Goal: Contribute content

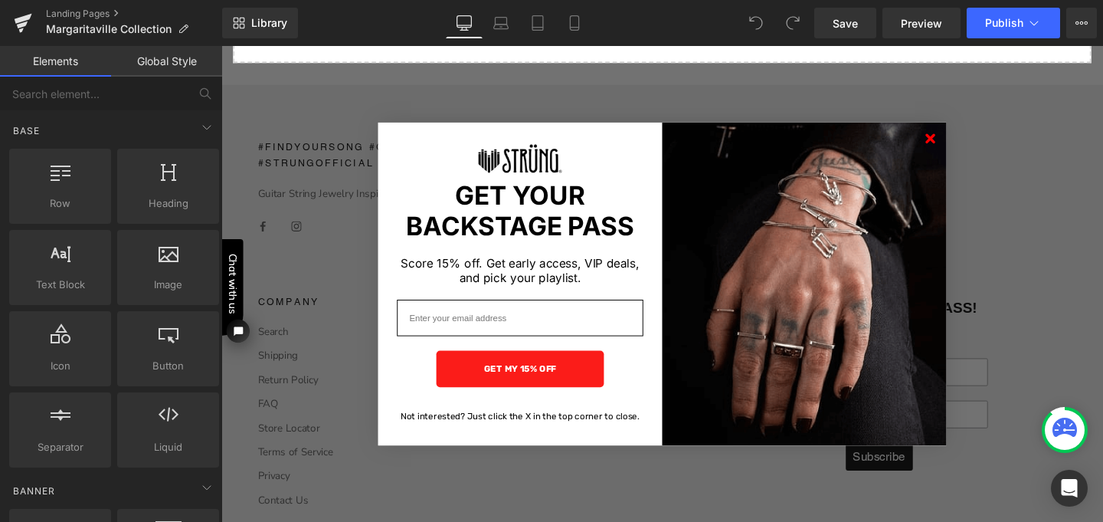
scroll to position [6025, 0]
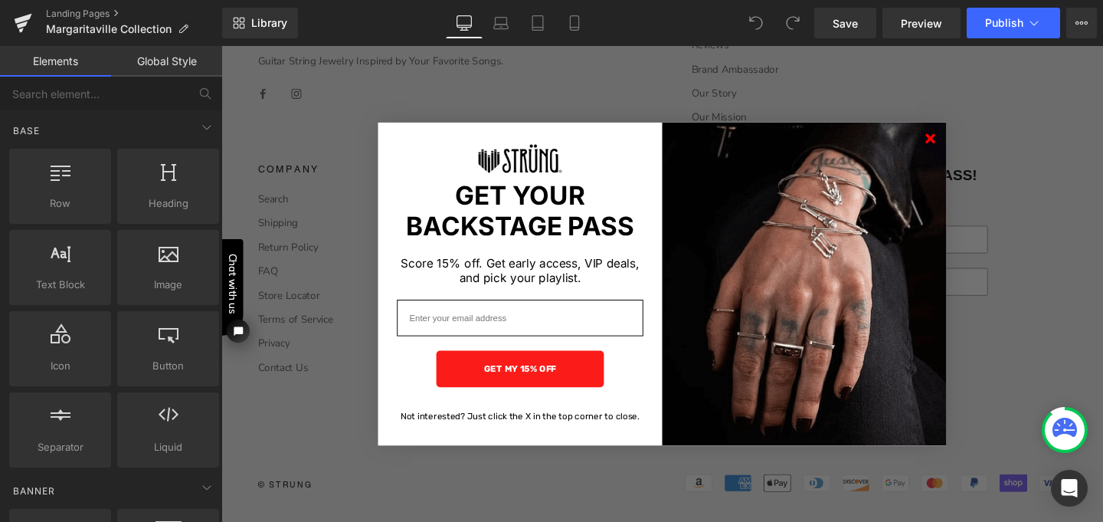
click at [963, 142] on icon "Close dialog" at bounding box center [967, 143] width 8 height 8
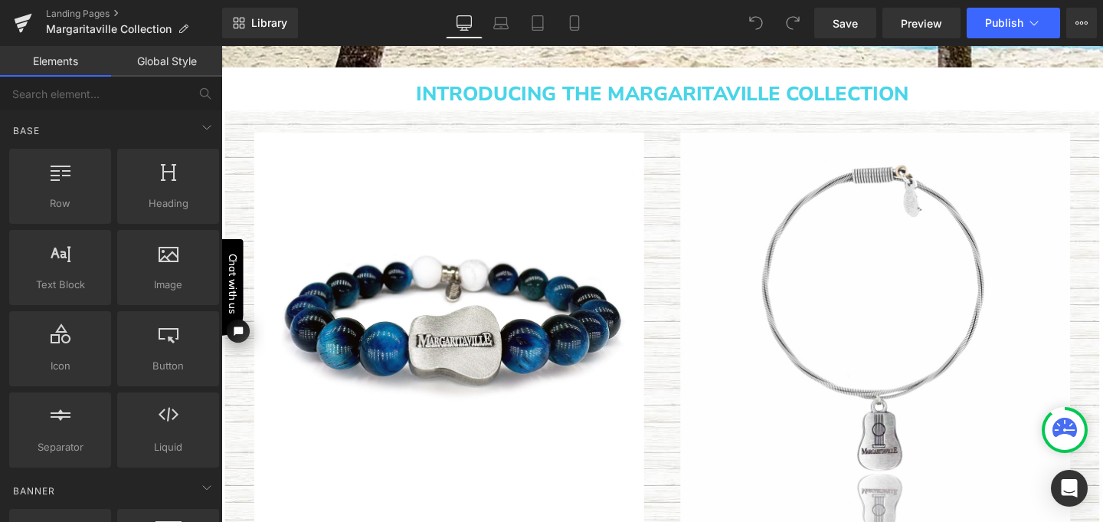
scroll to position [430, 0]
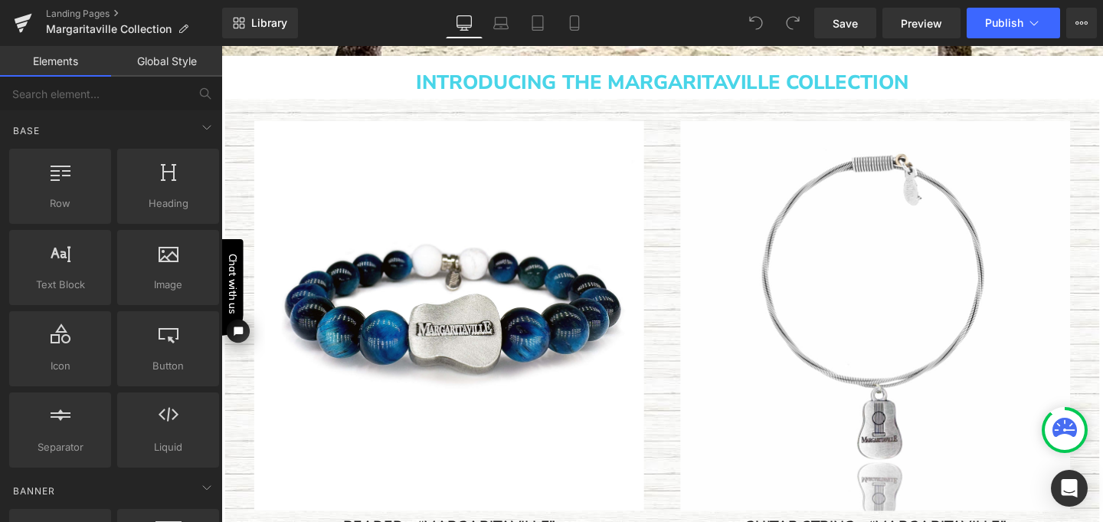
click at [423, 206] on img at bounding box center [461, 330] width 410 height 410
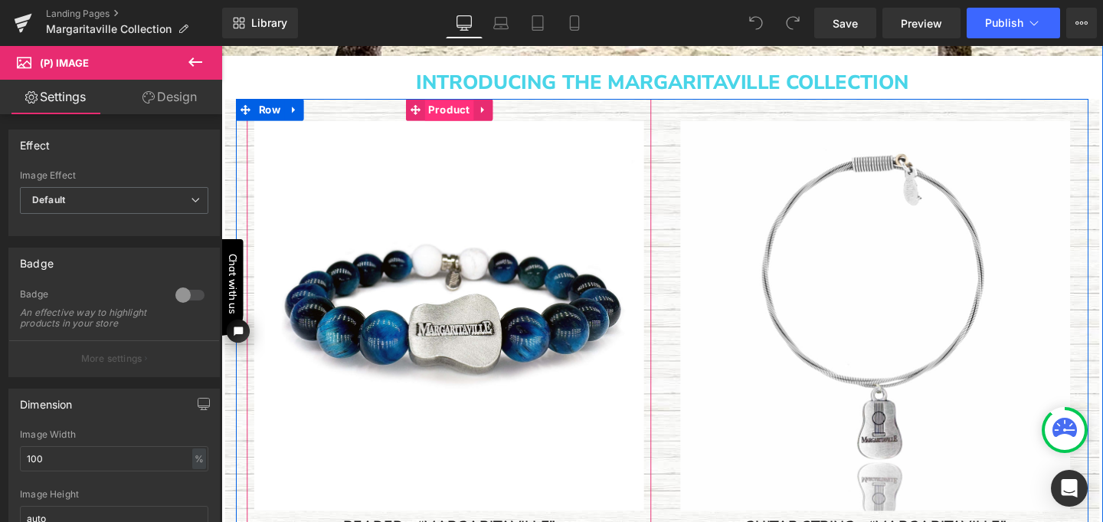
click at [454, 116] on span "Product" at bounding box center [460, 113] width 51 height 23
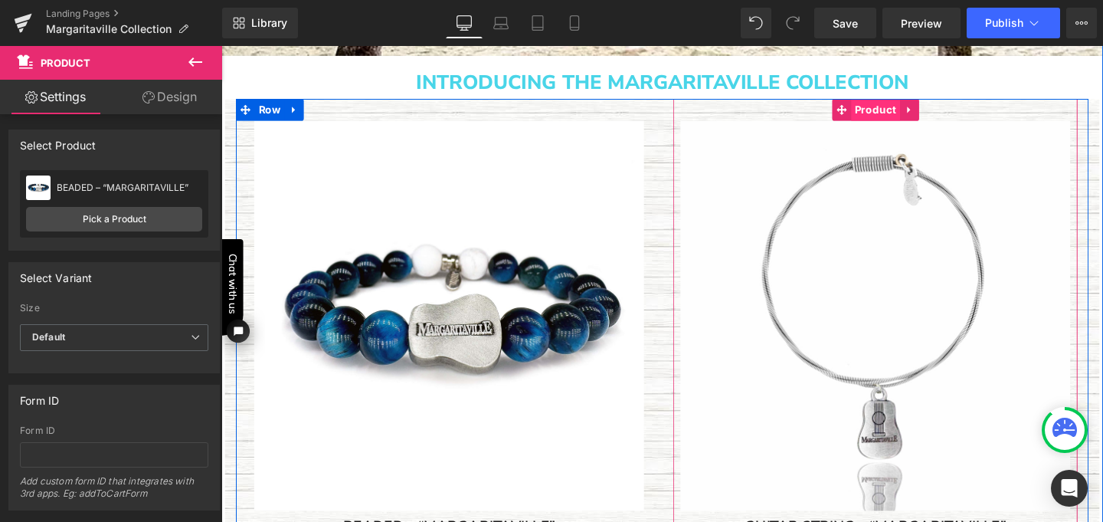
click at [898, 114] on span "Product" at bounding box center [908, 113] width 51 height 23
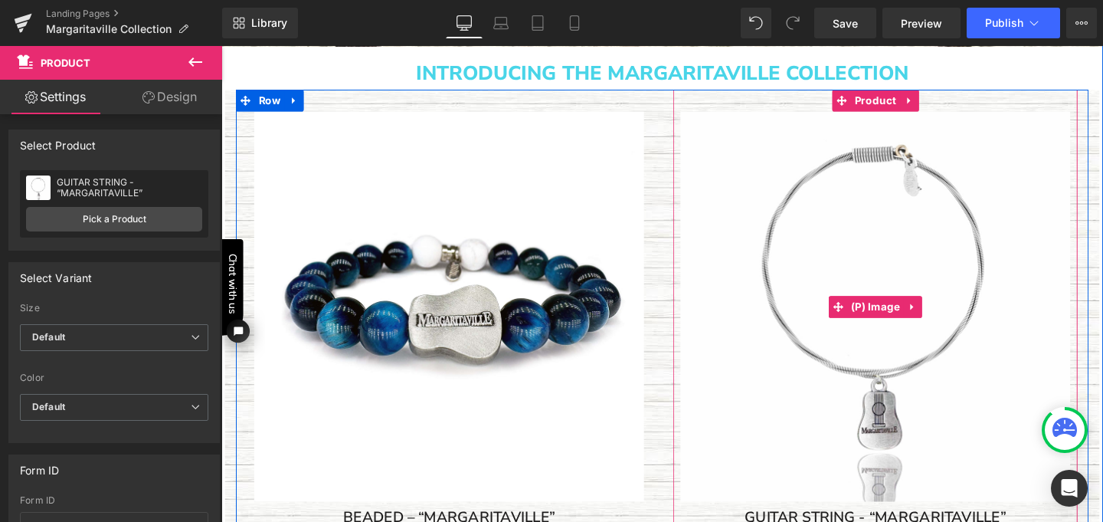
scroll to position [440, 0]
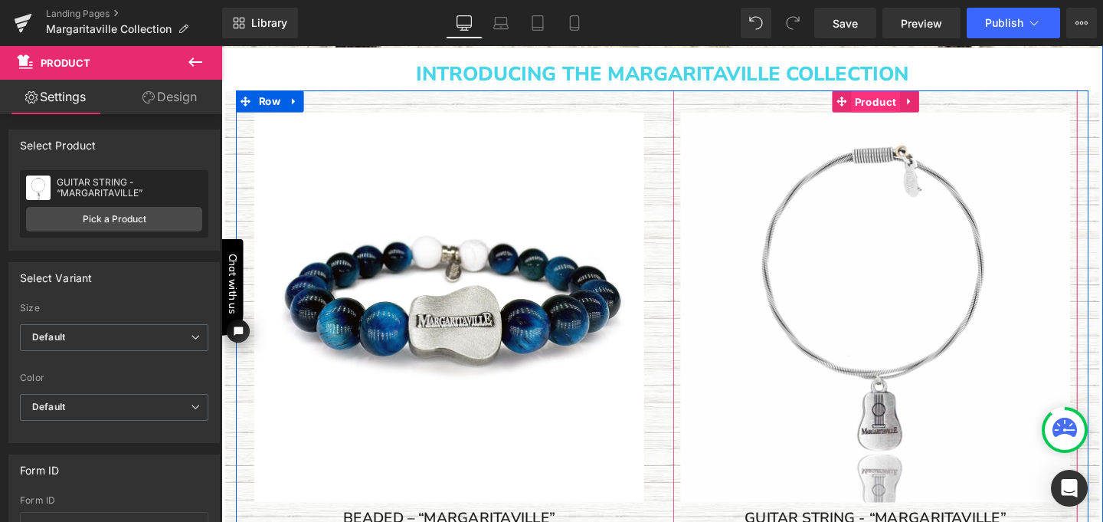
click at [903, 103] on span "Product" at bounding box center [908, 104] width 51 height 23
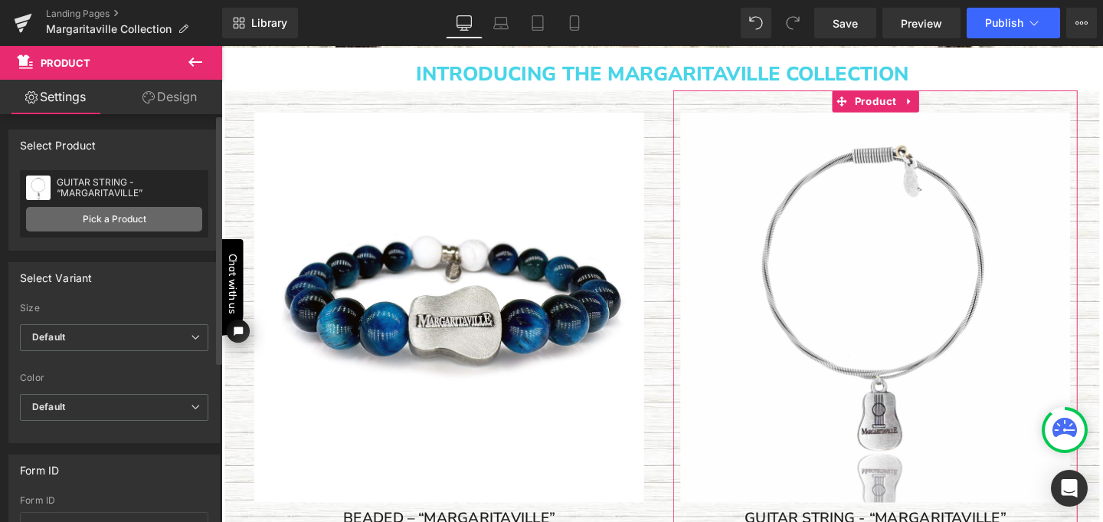
click at [131, 221] on link "Pick a Product" at bounding box center [114, 219] width 176 height 25
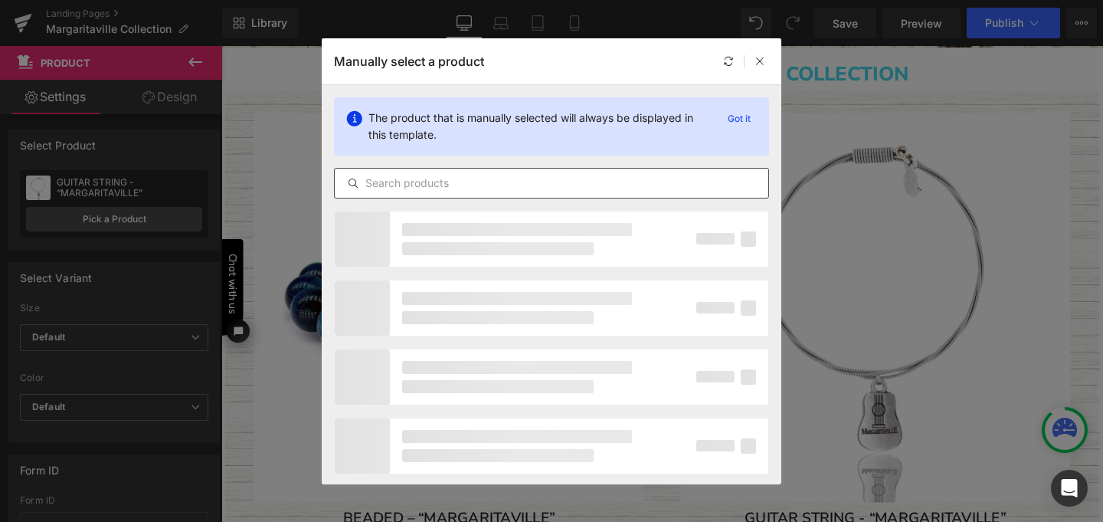
click at [418, 188] on input "text" at bounding box center [552, 183] width 434 height 18
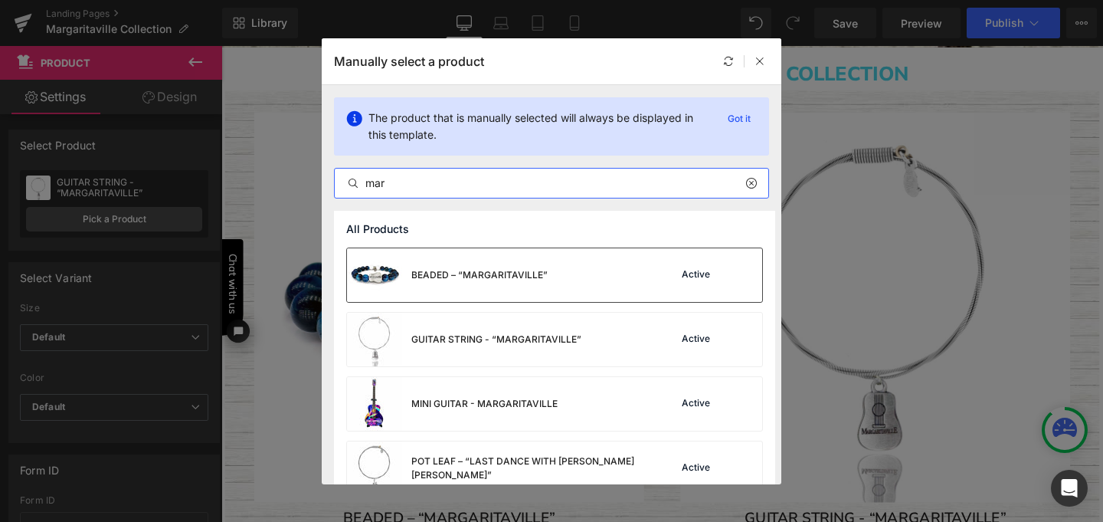
type input "mar"
click at [473, 274] on div "BEADED – “MARGARITAVILLE”" at bounding box center [479, 275] width 136 height 14
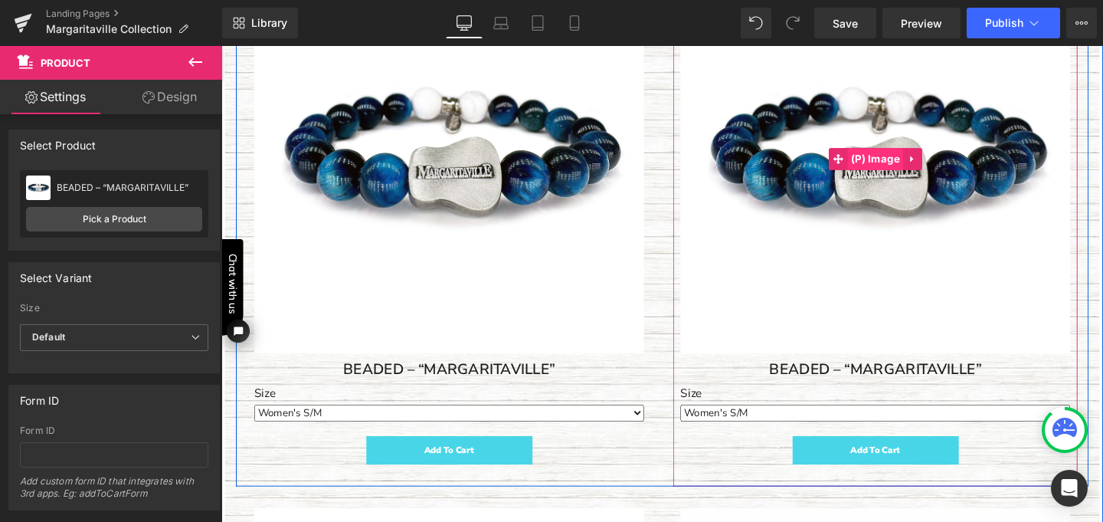
scroll to position [598, 0]
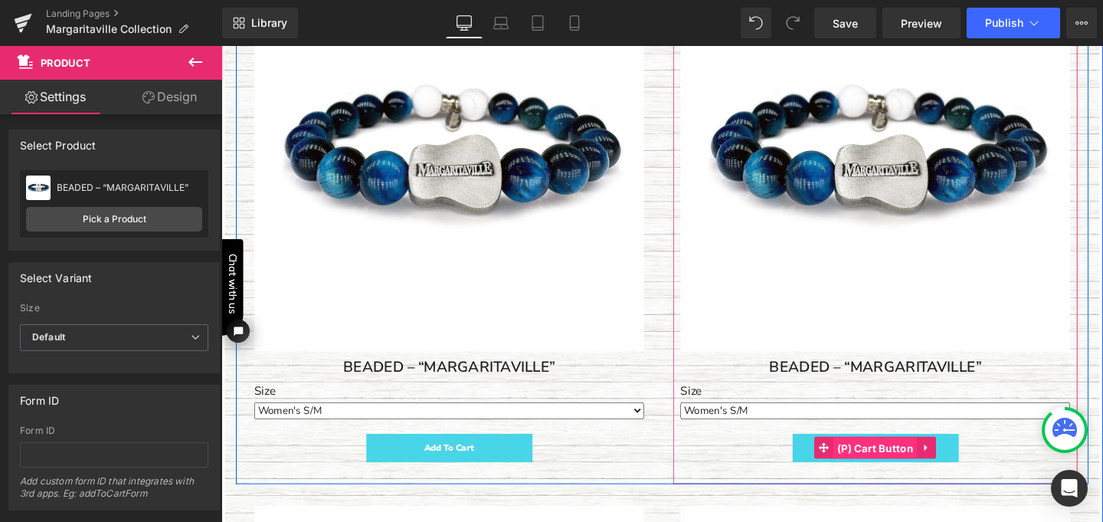
click at [908, 467] on span "(P) Cart Button" at bounding box center [909, 468] width 88 height 23
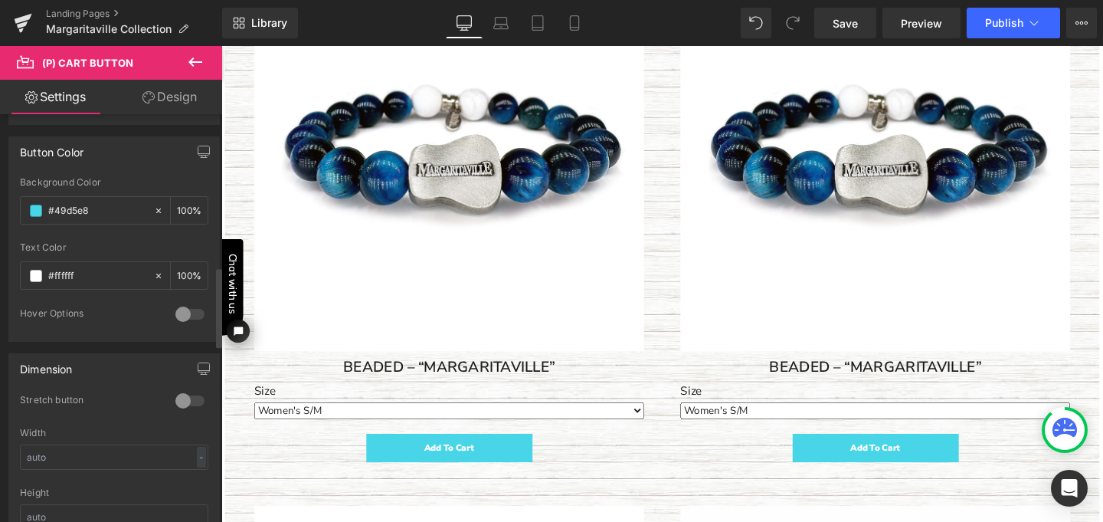
scroll to position [778, 0]
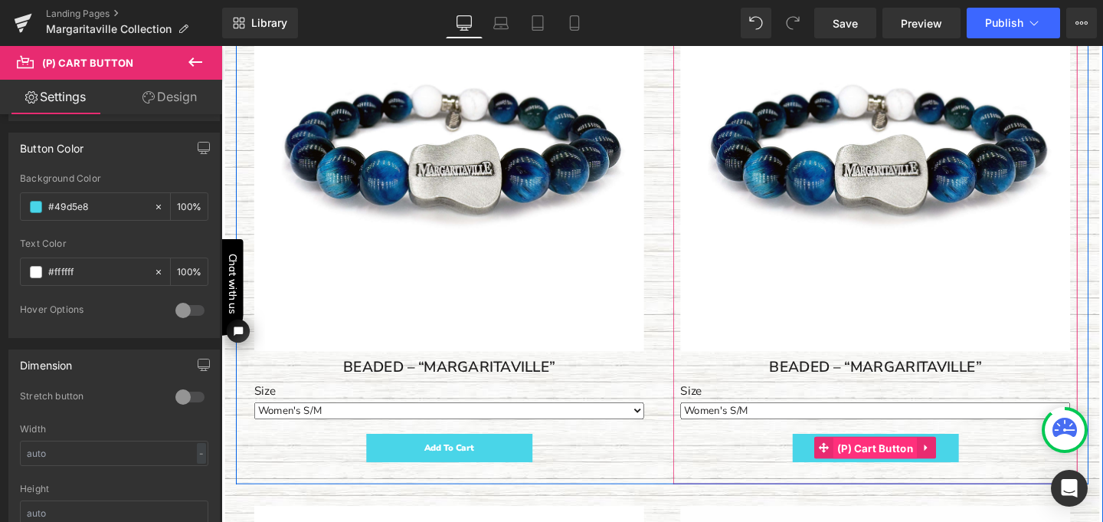
click at [902, 468] on span "(P) Cart Button" at bounding box center [909, 468] width 88 height 23
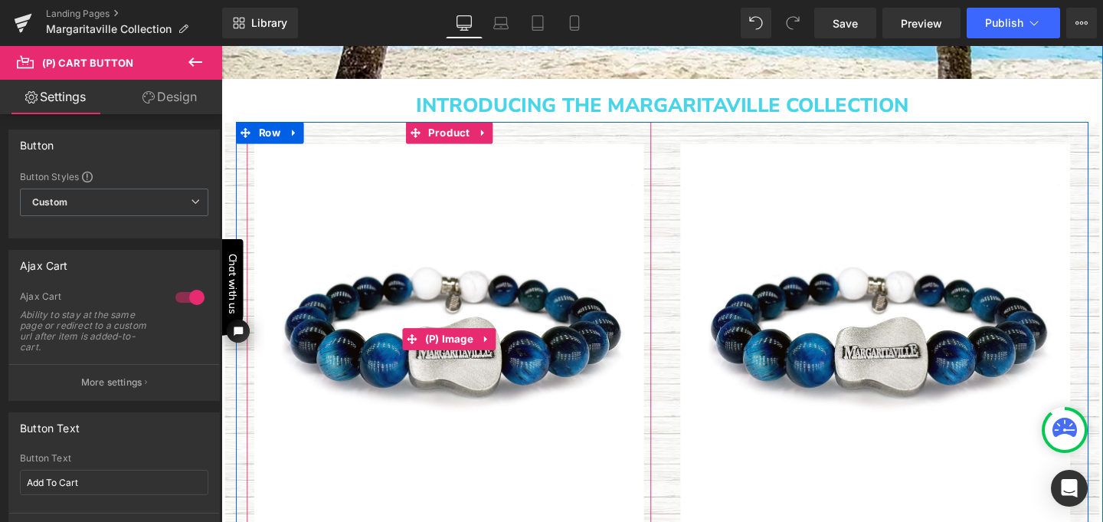
scroll to position [397, 0]
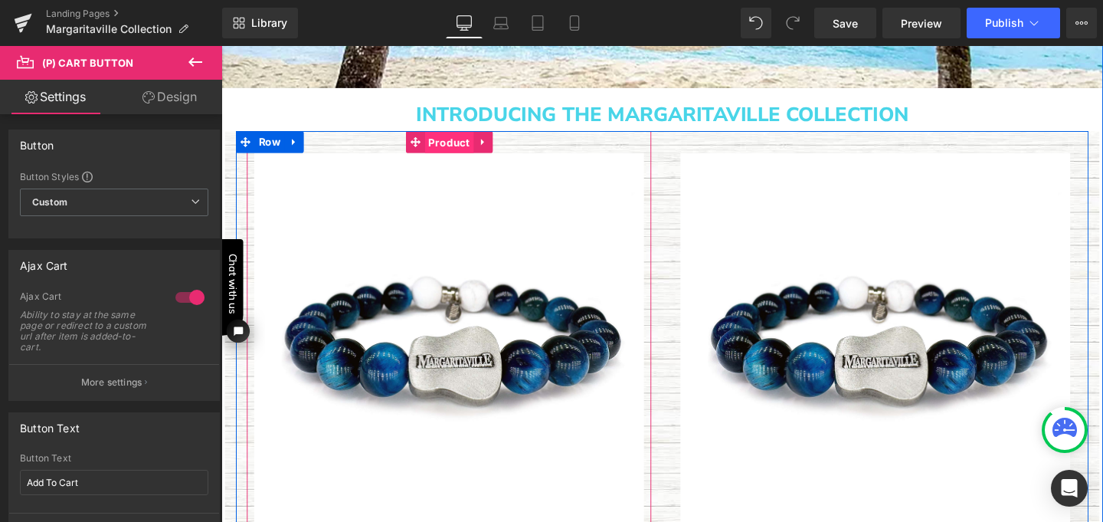
click at [454, 146] on span "Product" at bounding box center [460, 147] width 51 height 23
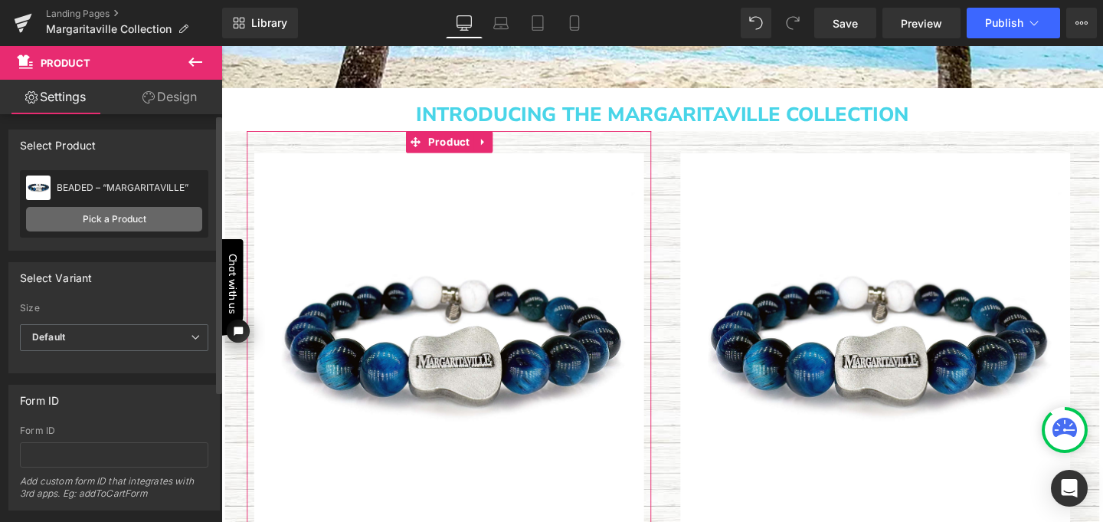
click at [143, 217] on link "Pick a Product" at bounding box center [114, 219] width 176 height 25
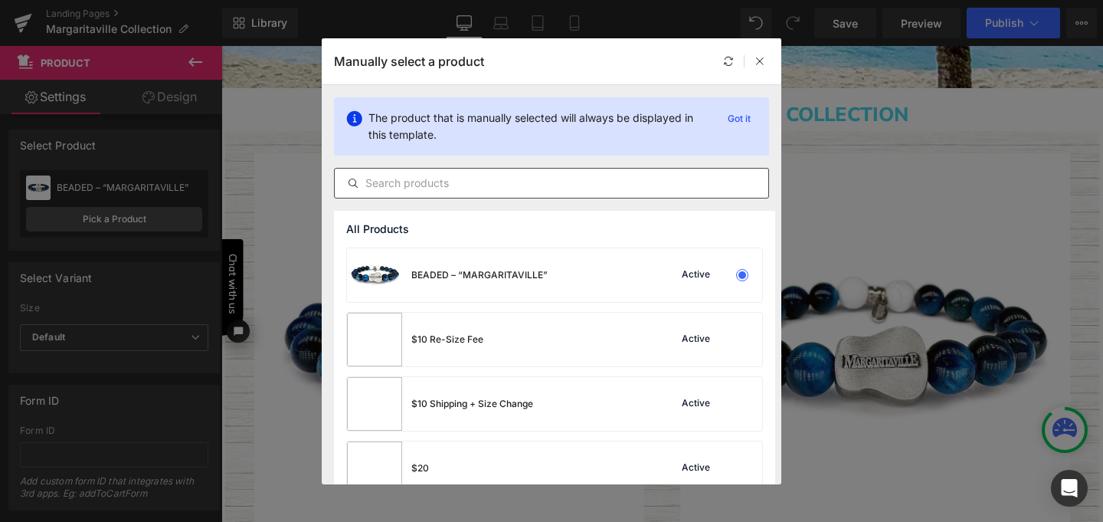
click at [478, 187] on input "text" at bounding box center [552, 183] width 434 height 18
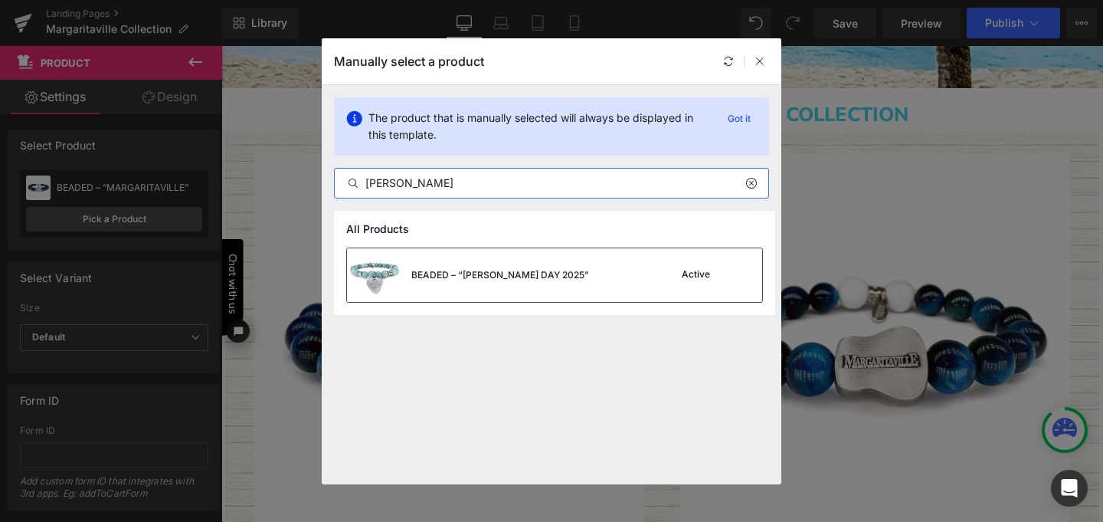
type input "jimmy"
click at [0, 0] on div "BEADED – “JIMMY BUFFETT DAY 2025”" at bounding box center [0, 0] width 0 height 0
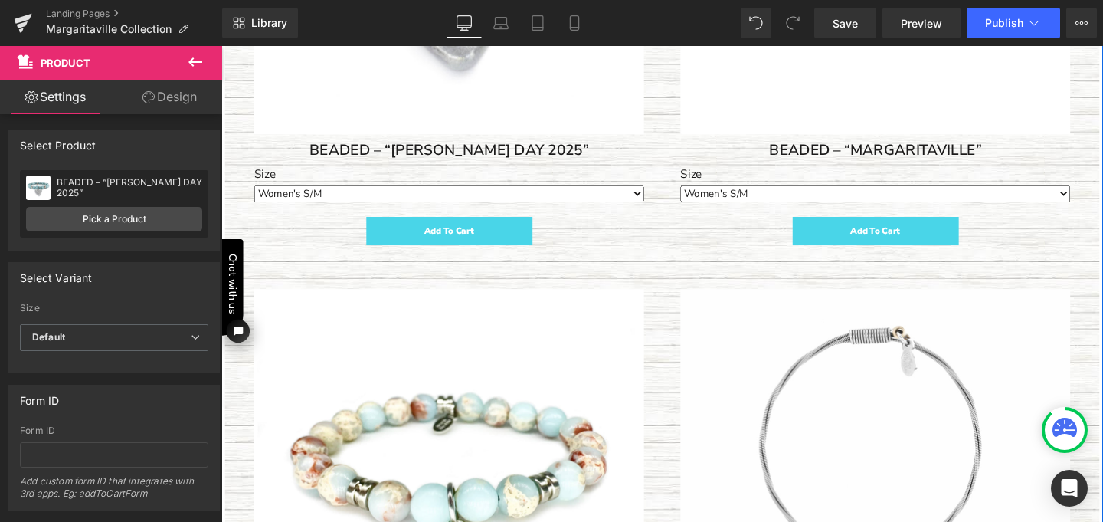
scroll to position [826, 0]
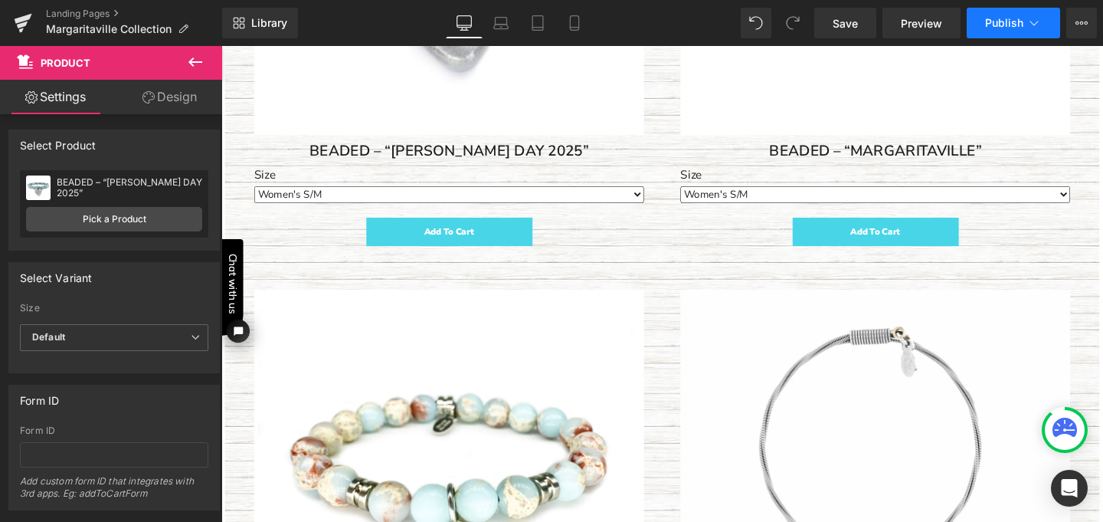
click at [990, 23] on span "Publish" at bounding box center [1004, 23] width 38 height 12
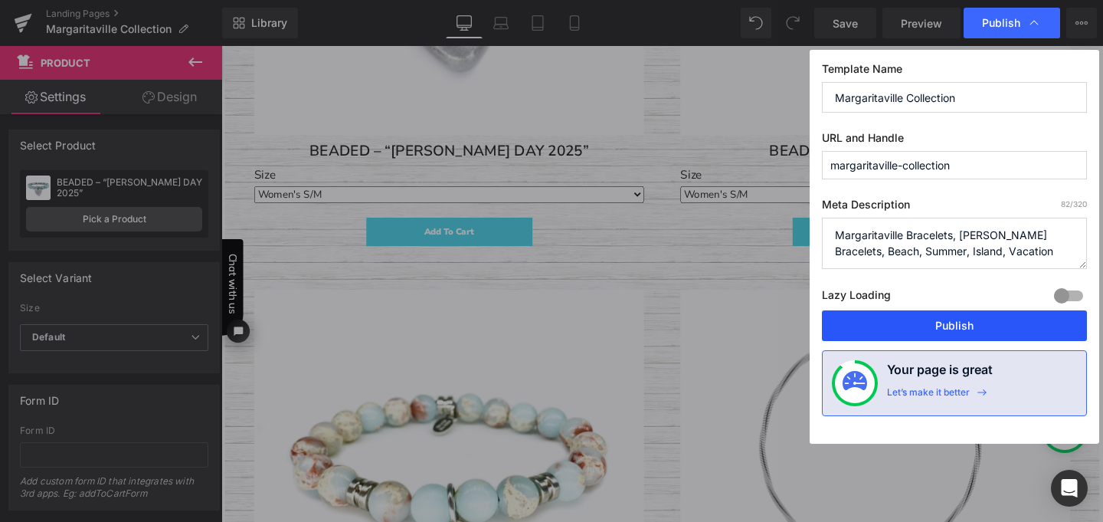
click at [0, 0] on button "Publish" at bounding box center [0, 0] width 0 height 0
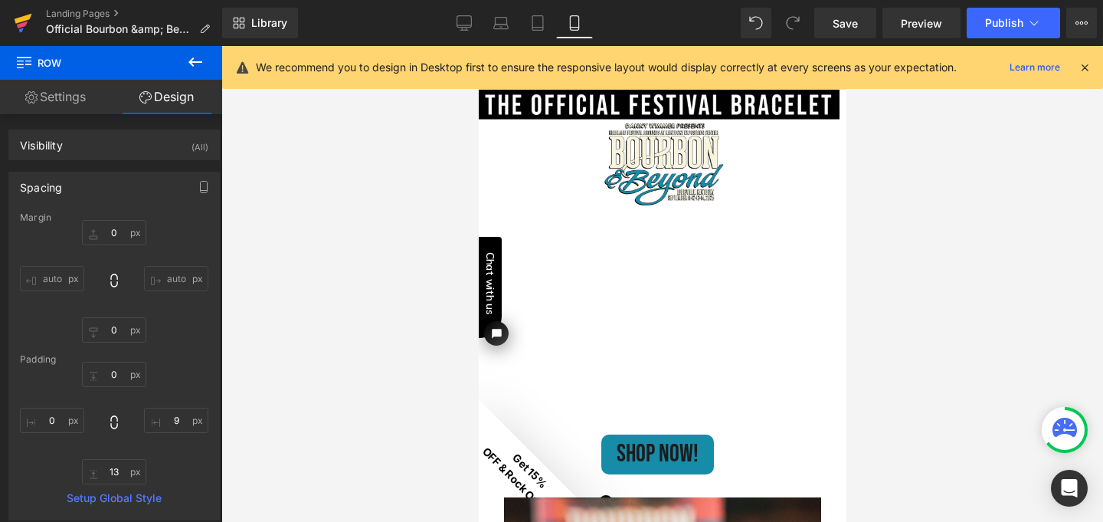
click at [18, 19] on icon at bounding box center [24, 19] width 18 height 10
